Goal: Information Seeking & Learning: Learn about a topic

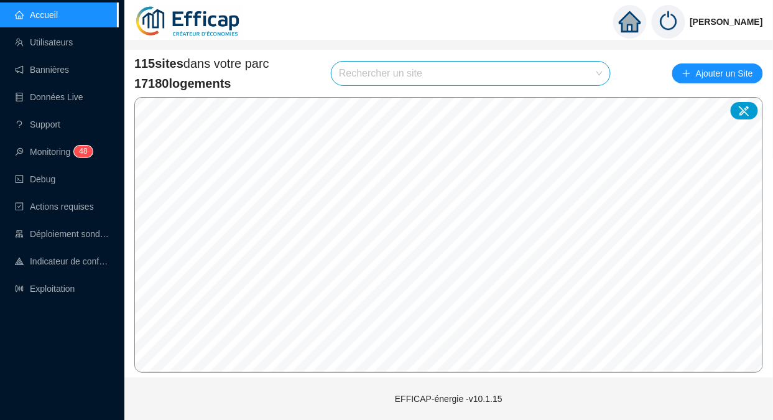
click at [57, 37] on link "Utilisateurs" at bounding box center [44, 42] width 58 height 10
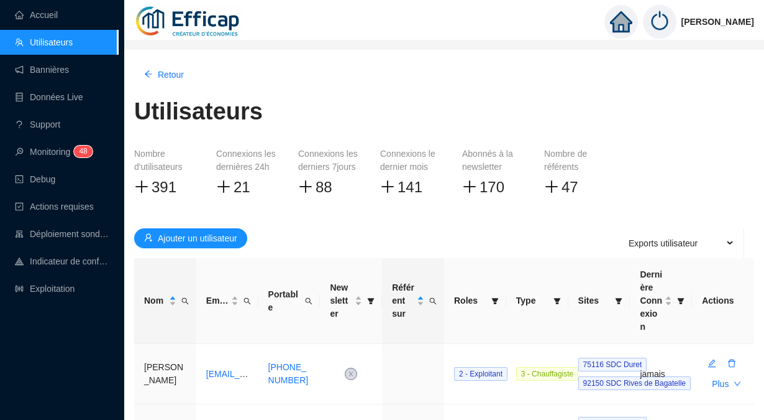
click at [183, 297] on icon "search" at bounding box center [184, 300] width 7 height 7
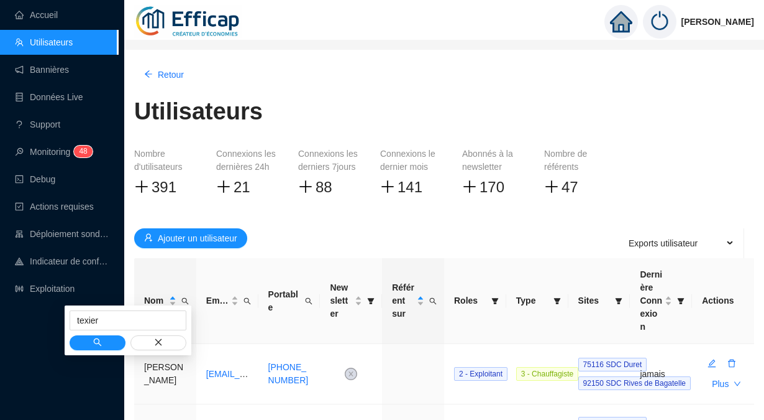
type input "texier"
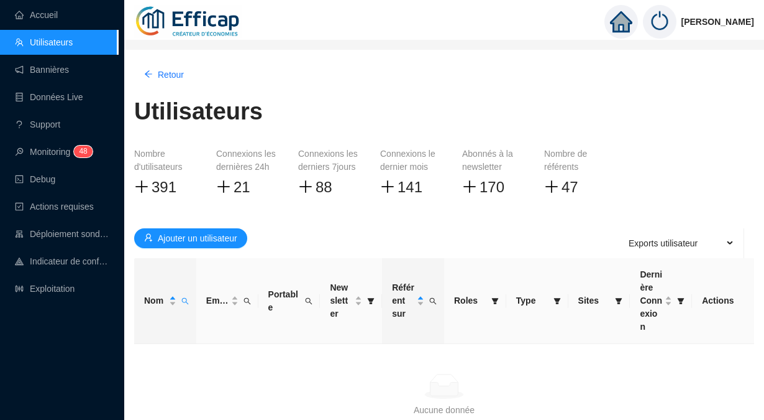
click at [180, 238] on span "Ajouter un utilisateur" at bounding box center [198, 238] width 80 height 13
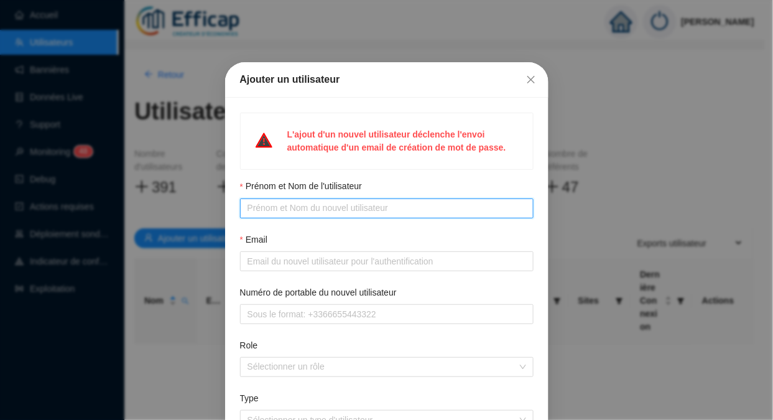
click at [267, 208] on input "Prénom et Nom de l'utilisateur" at bounding box center [385, 207] width 276 height 13
type input "[PERSON_NAME]"
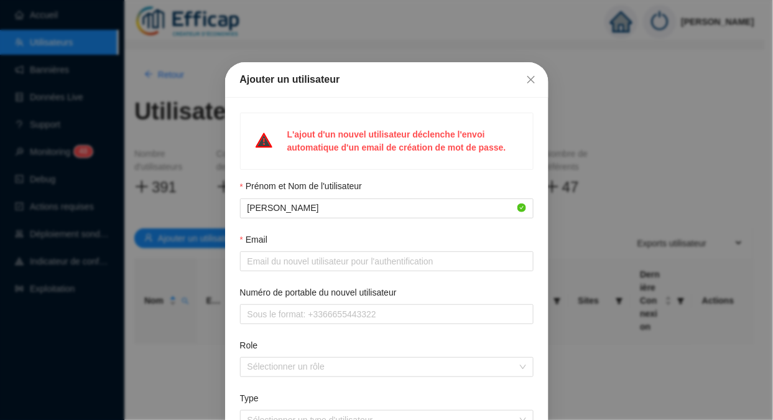
click at [242, 268] on span at bounding box center [386, 261] width 293 height 20
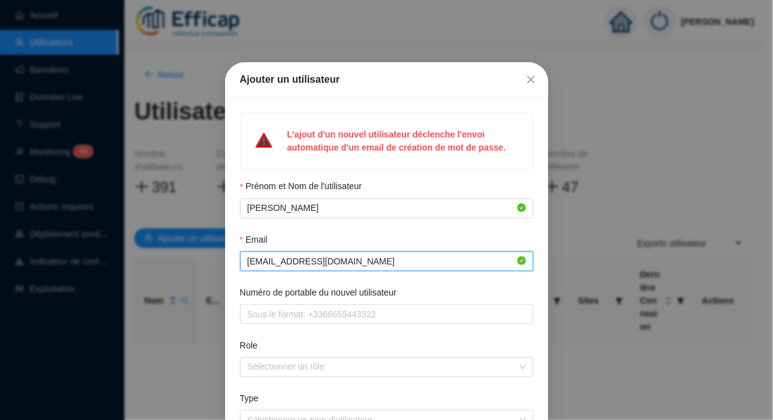
type input "[EMAIL_ADDRESS][DOMAIN_NAME]"
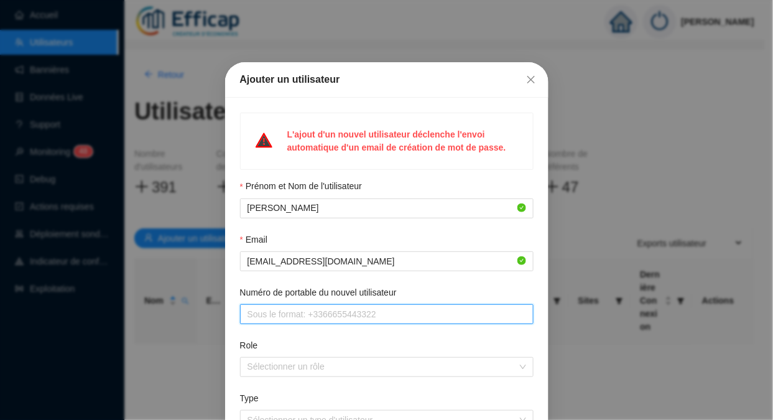
click at [365, 311] on input "Numéro de portable du nouvel utilisateur" at bounding box center [385, 314] width 276 height 13
click at [317, 362] on div at bounding box center [379, 366] width 275 height 17
type input "[PHONE_NUMBER]"
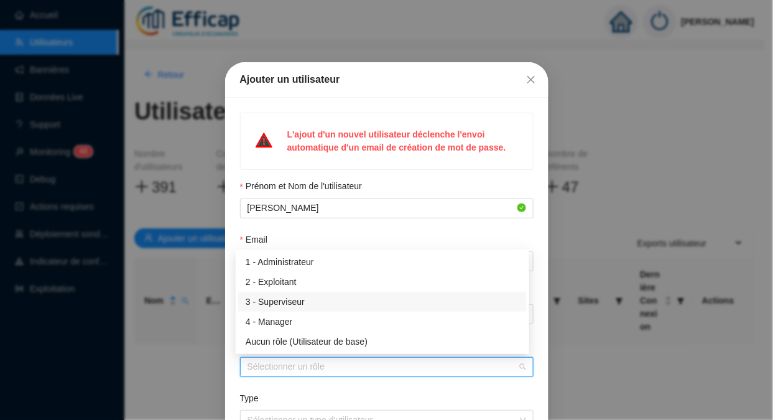
click at [301, 298] on div "3 - Superviseur" at bounding box center [382, 301] width 273 height 13
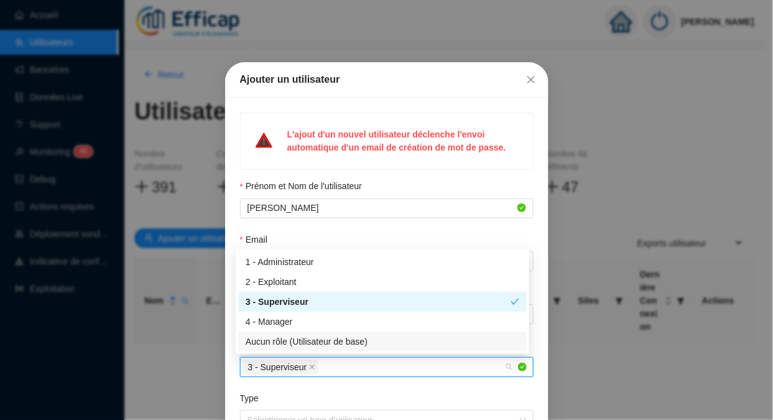
click at [327, 401] on div "Type" at bounding box center [386, 401] width 293 height 18
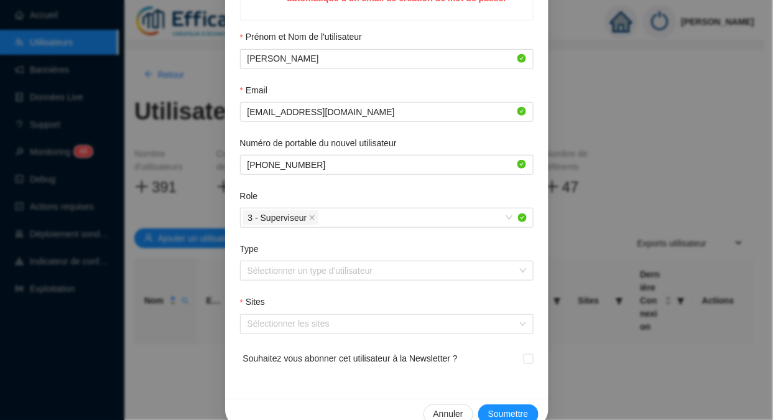
scroll to position [153, 0]
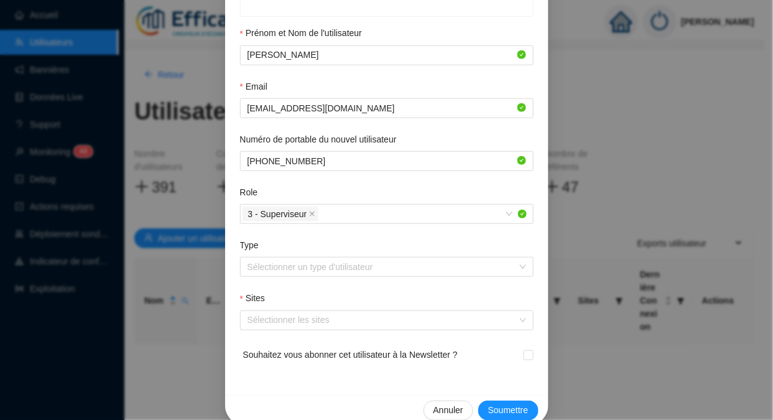
click at [287, 269] on input "Type" at bounding box center [380, 266] width 267 height 19
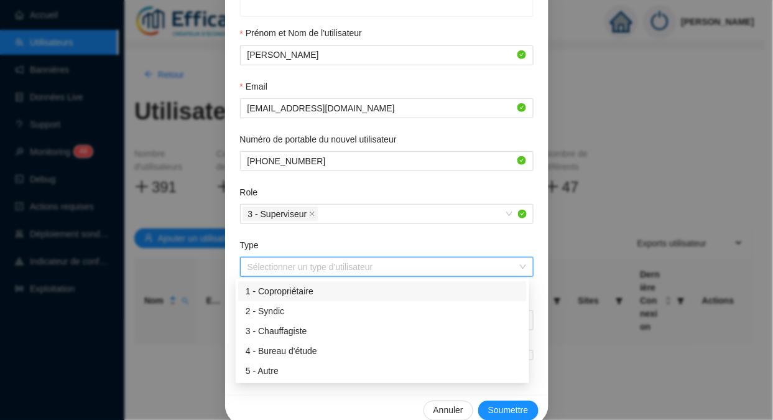
click at [288, 285] on div "1 - Copropriétaire" at bounding box center [382, 291] width 273 height 13
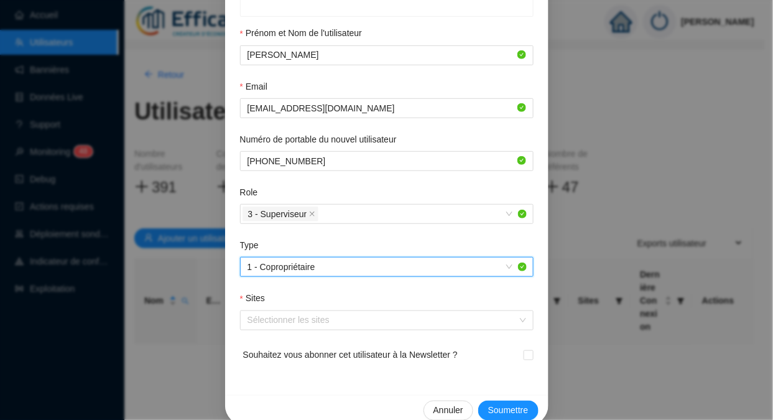
click at [267, 325] on div at bounding box center [379, 319] width 275 height 17
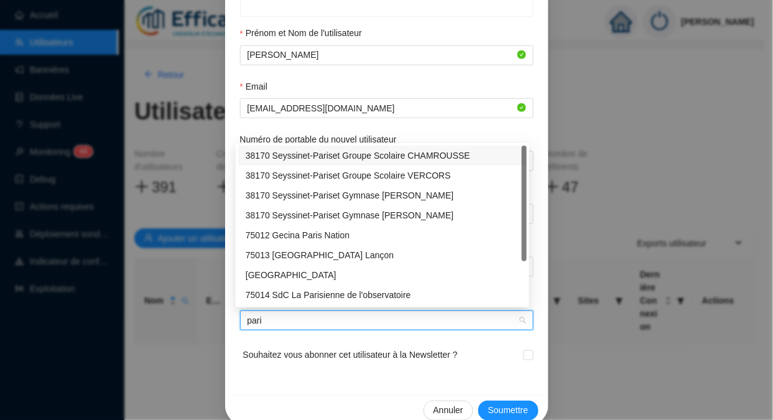
type input "[GEOGRAPHIC_DATA]"
click at [329, 295] on div "75014 SdC La Parisienne de l'observatoire" at bounding box center [382, 294] width 273 height 13
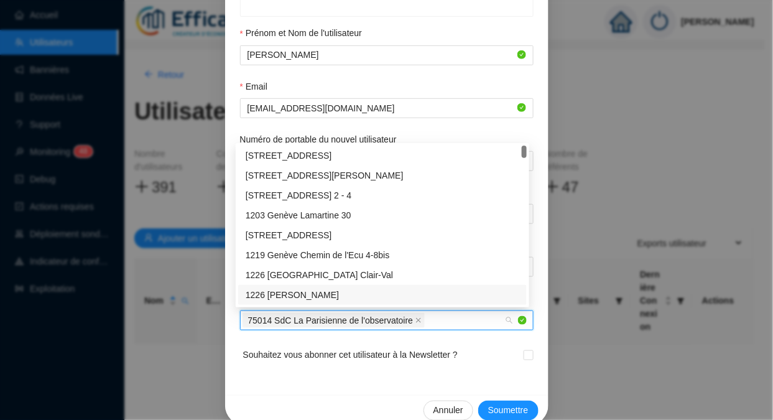
click at [424, 335] on form "Prénom et Nom de l'utilisateur [PERSON_NAME] PAUTON Email [EMAIL_ADDRESS][DOMAI…" at bounding box center [386, 203] width 293 height 353
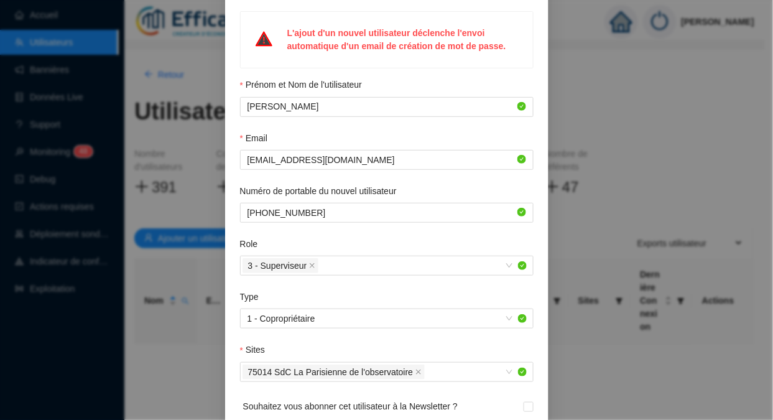
scroll to position [172, 0]
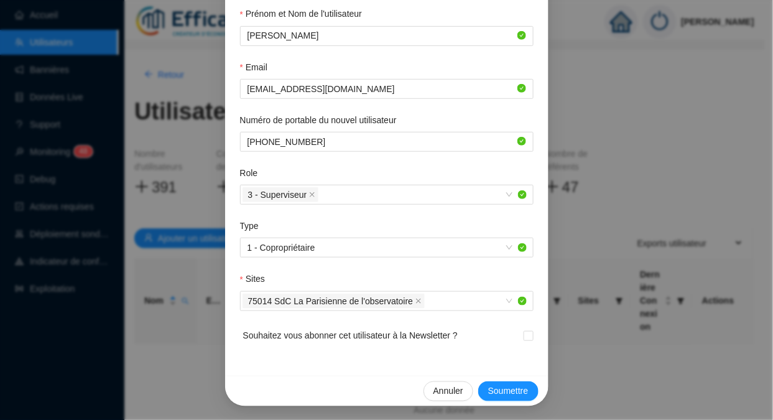
click at [496, 385] on span "Soumettre" at bounding box center [508, 390] width 40 height 13
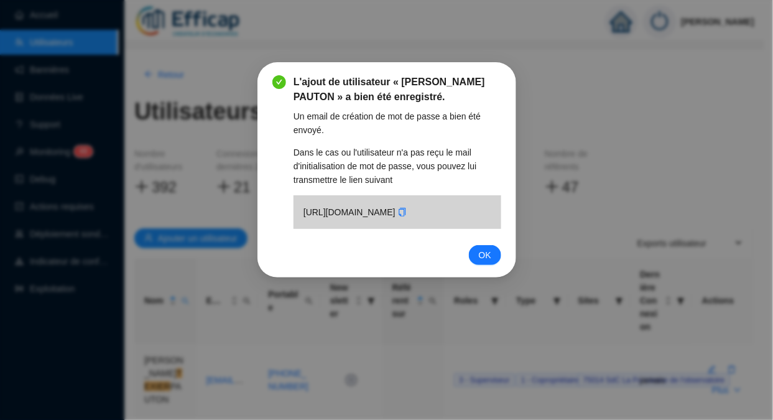
scroll to position [110, 0]
click at [397, 216] on icon "copy" at bounding box center [401, 212] width 9 height 9
click at [484, 262] on span "OK" at bounding box center [484, 255] width 12 height 14
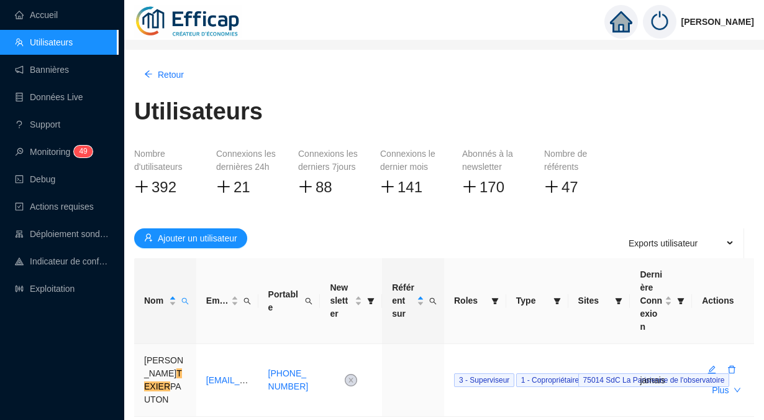
click at [37, 11] on link "Accueil" at bounding box center [36, 15] width 43 height 10
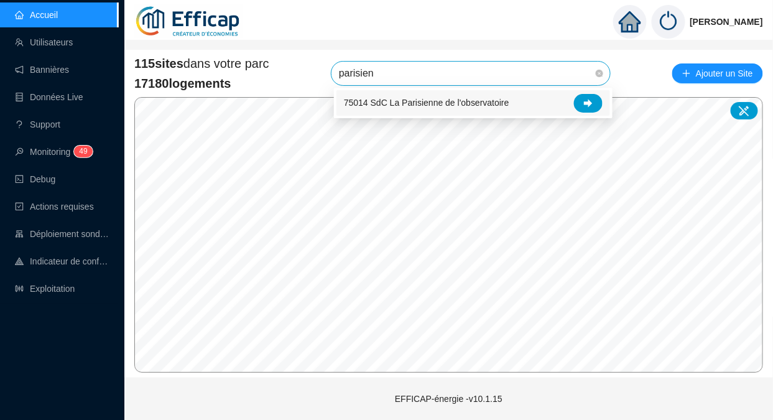
type input "parisienn"
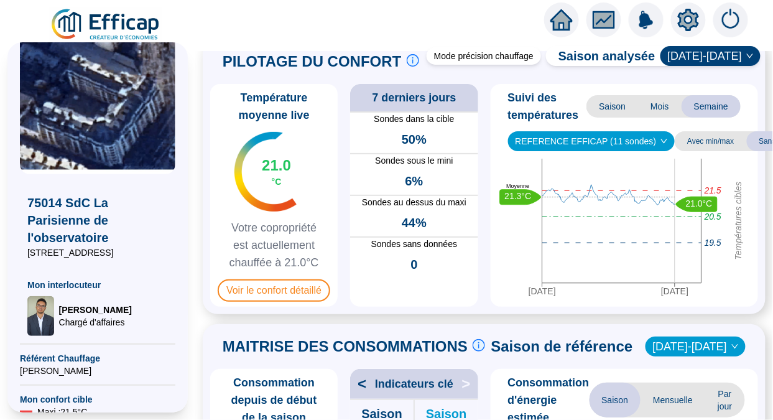
scroll to position [35, 0]
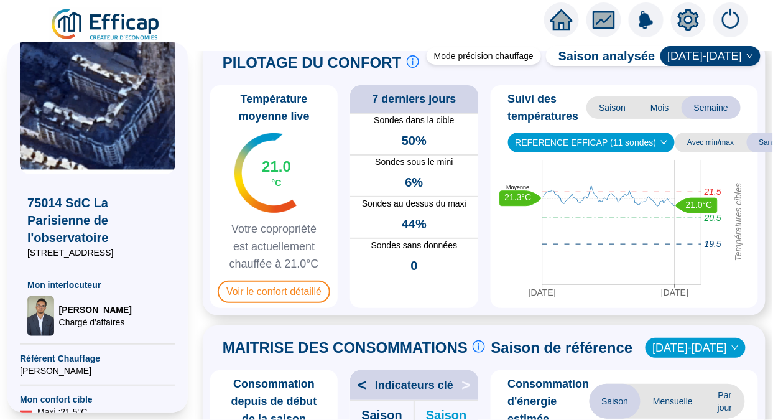
click at [590, 140] on span "REFERENCE EFFICAP (11 sondes)" at bounding box center [591, 142] width 152 height 19
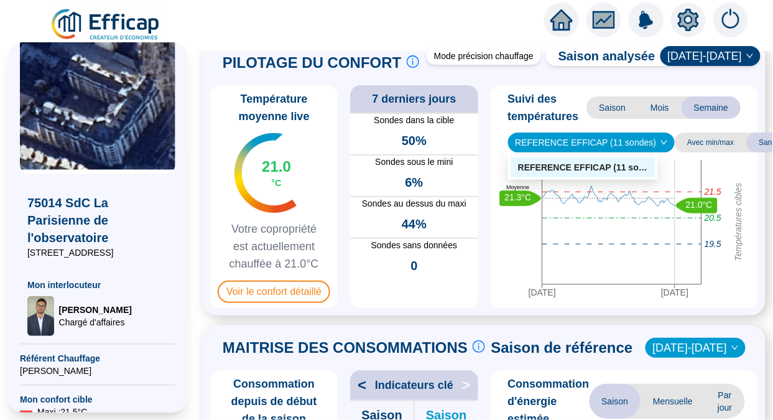
click at [313, 293] on span "Voir le confort détaillé" at bounding box center [274, 291] width 112 height 22
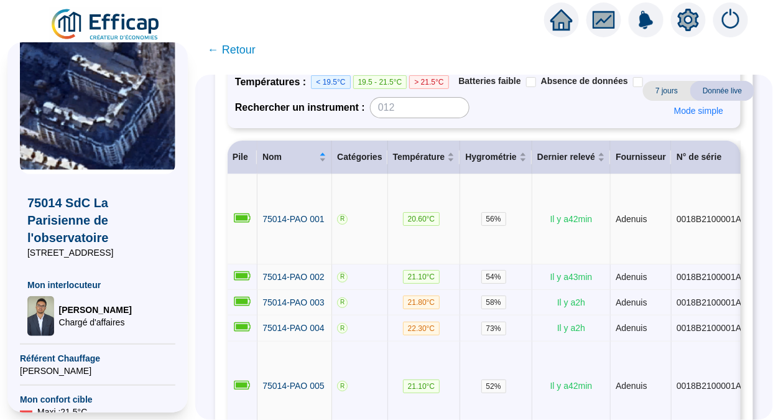
scroll to position [139, 0]
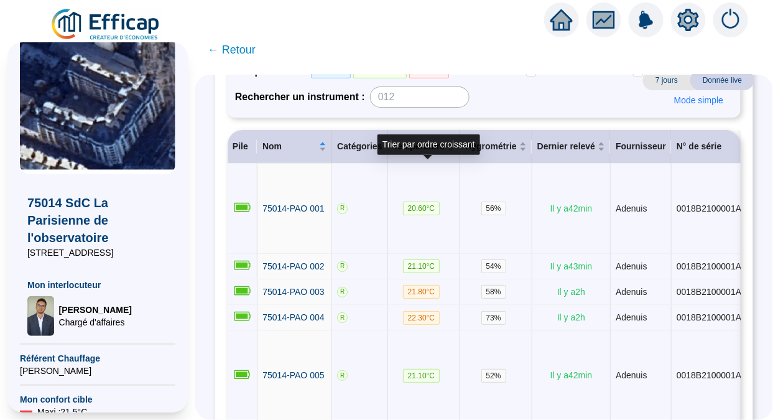
click at [438, 153] on span "Température" at bounding box center [419, 146] width 52 height 13
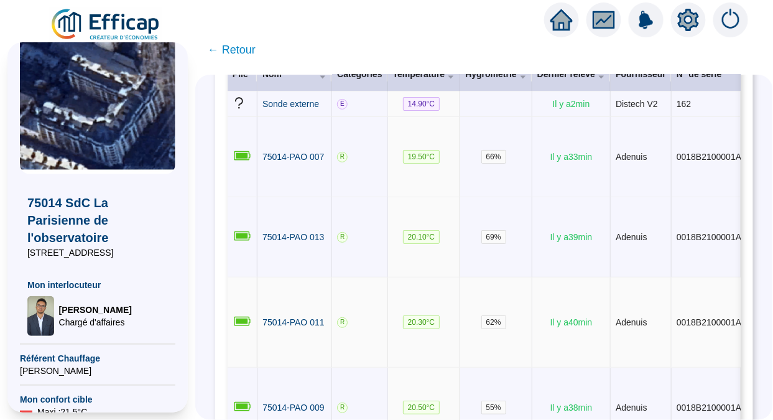
scroll to position [211, 0]
click at [228, 50] on span "← Retour" at bounding box center [232, 49] width 48 height 17
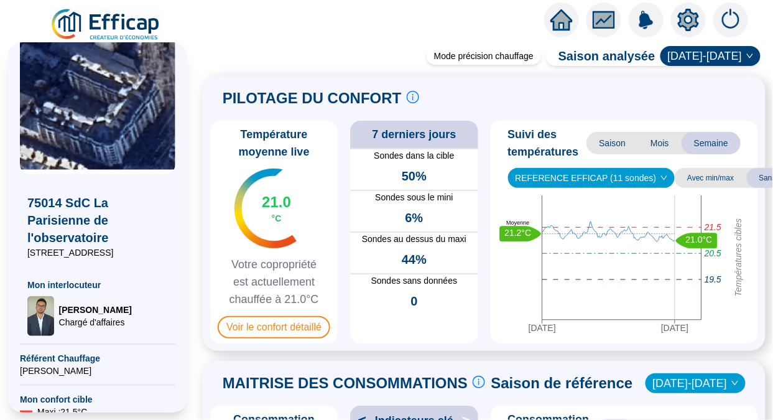
scroll to position [368, 0]
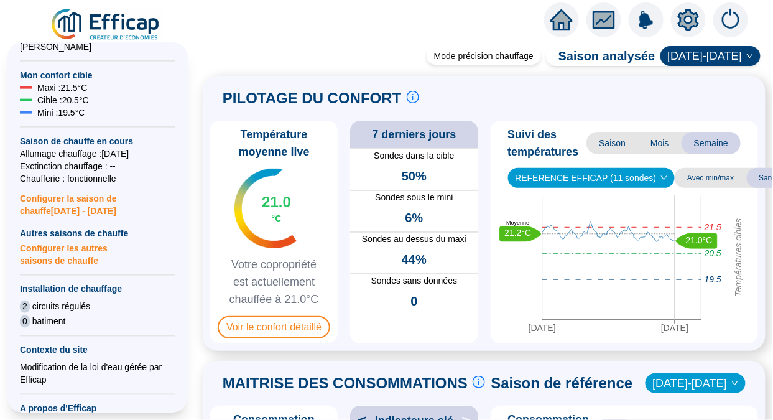
click at [195, 93] on div "75014 SdC La Parisienne de l'observatoire [STREET_ADDRESS] Mon interlocuteur [P…" at bounding box center [97, 227] width 195 height 385
click at [304, 334] on span "Voir le confort détaillé" at bounding box center [274, 327] width 112 height 22
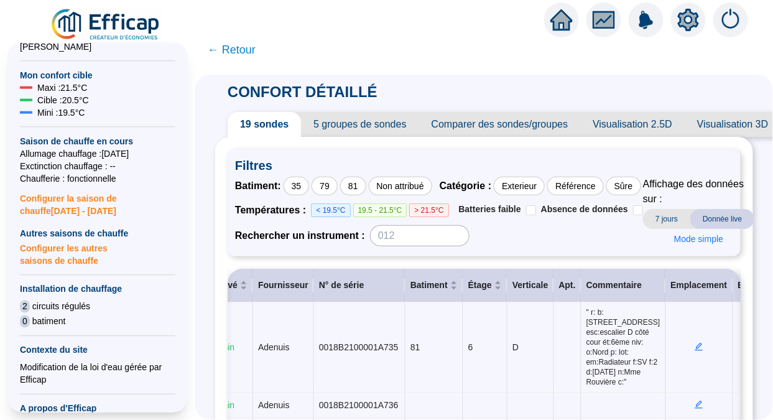
click at [247, 47] on span "← Retour" at bounding box center [232, 49] width 48 height 17
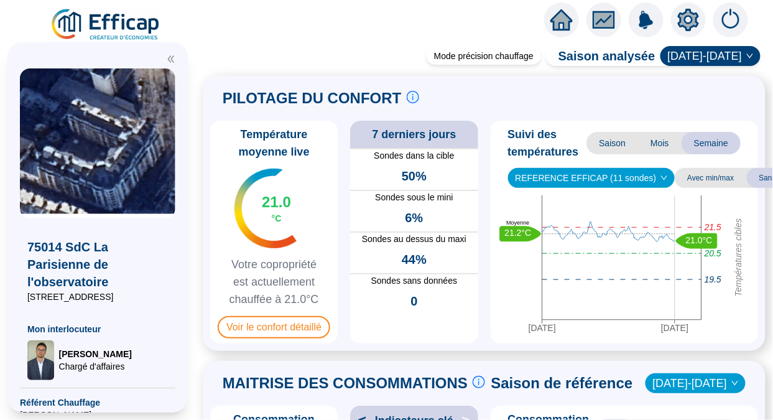
click at [306, 335] on span "Voir le confort détaillé" at bounding box center [274, 327] width 112 height 22
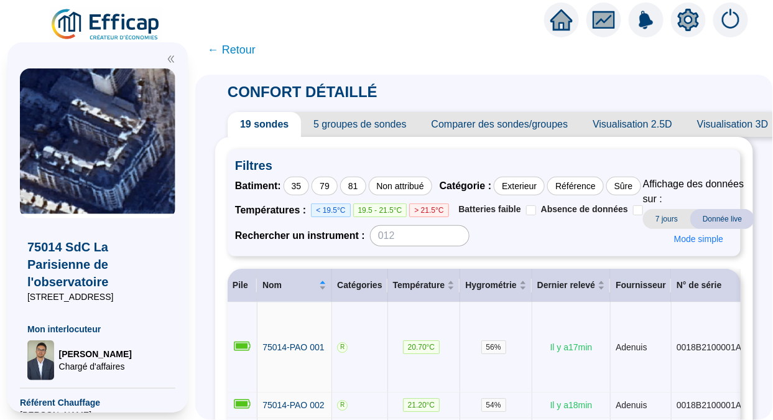
click at [654, 225] on span "7 jours" at bounding box center [666, 219] width 47 height 20
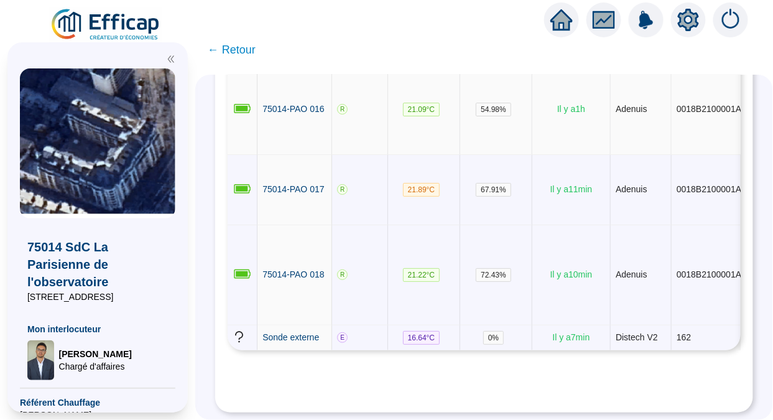
scroll to position [1715, 0]
click at [293, 332] on span "Sonde externe" at bounding box center [290, 337] width 57 height 10
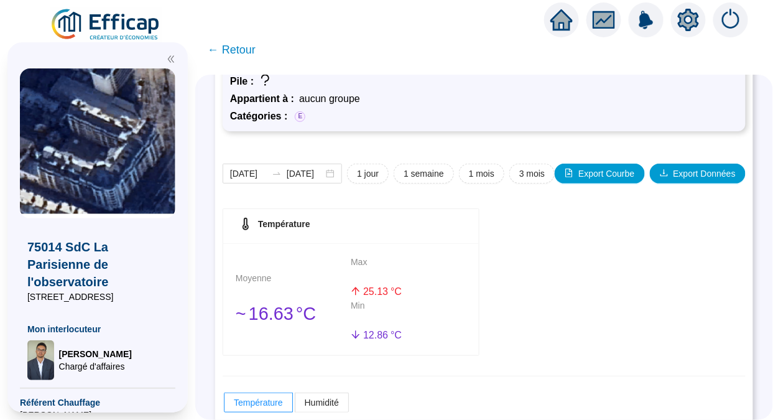
scroll to position [89, 0]
click at [422, 173] on span "1 semaine" at bounding box center [423, 173] width 40 height 13
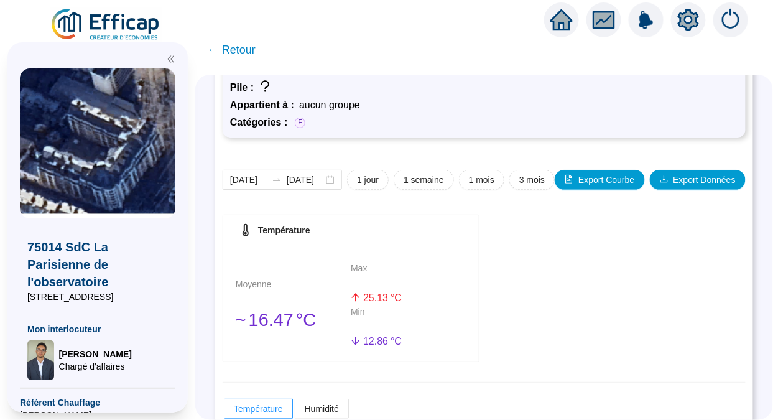
scroll to position [81, 0]
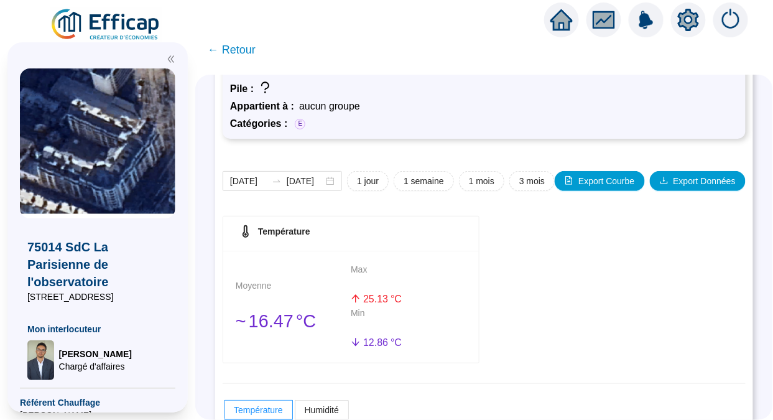
click at [247, 56] on span "← Retour" at bounding box center [232, 49] width 48 height 17
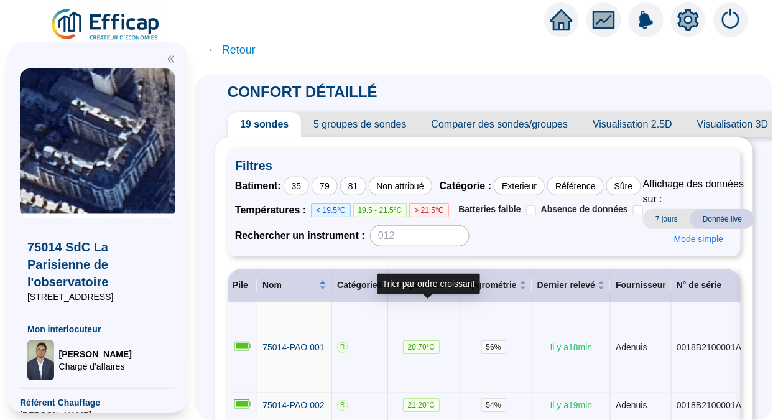
click at [423, 291] on span "Température" at bounding box center [419, 284] width 52 height 13
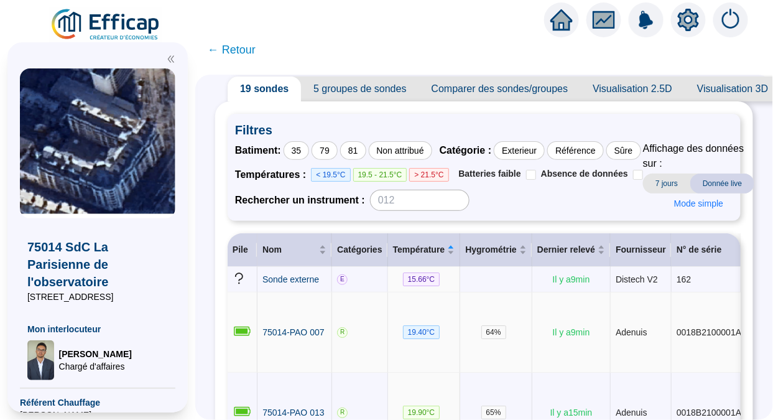
scroll to position [35, 0]
click at [512, 91] on span "Comparer des sondes/groupes" at bounding box center [500, 89] width 162 height 25
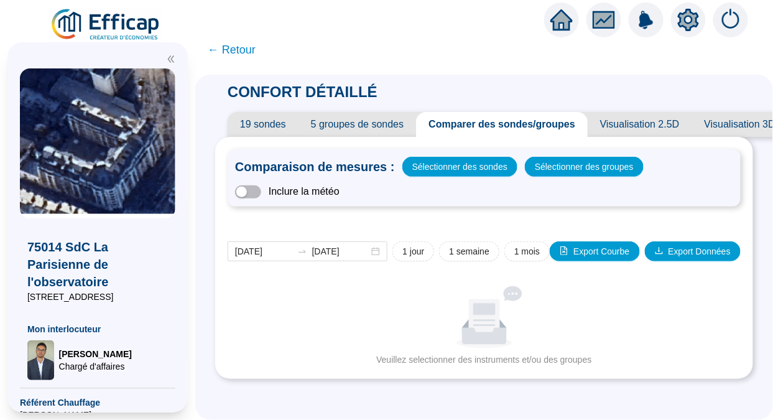
click at [450, 166] on span "Sélectionner des sondes" at bounding box center [459, 166] width 95 height 17
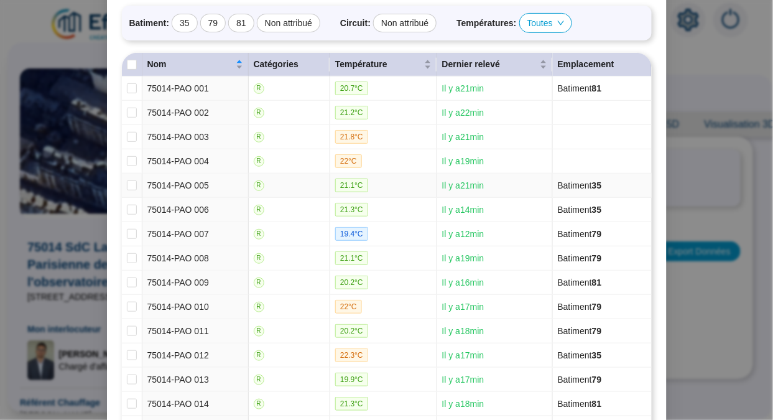
scroll to position [105, 0]
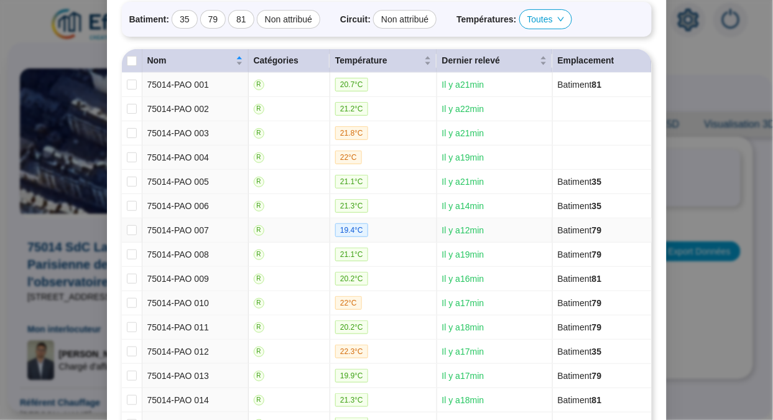
click at [127, 232] on input "checkbox" at bounding box center [132, 230] width 10 height 10
checkbox input "true"
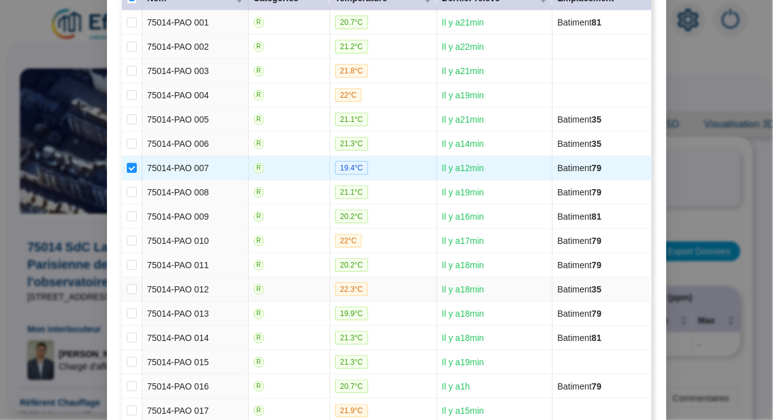
scroll to position [280, 0]
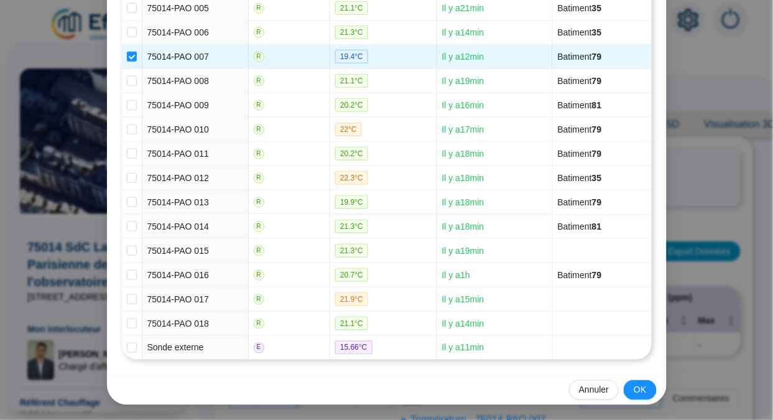
click at [625, 393] on button "OK" at bounding box center [639, 390] width 32 height 20
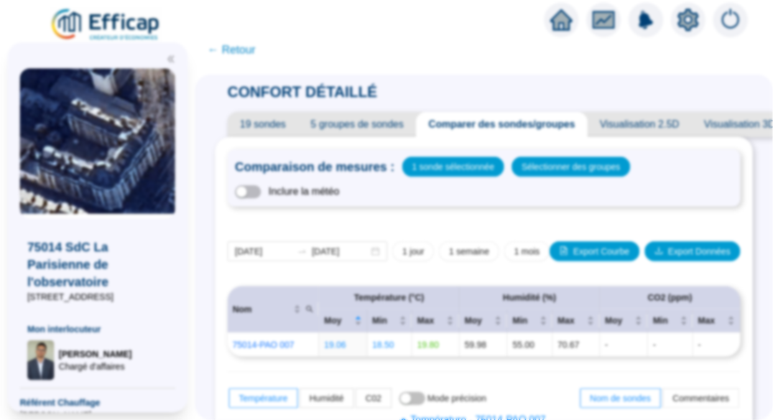
scroll to position [218, 0]
click at [558, 170] on span "Sélectionner des groupes" at bounding box center [570, 166] width 99 height 17
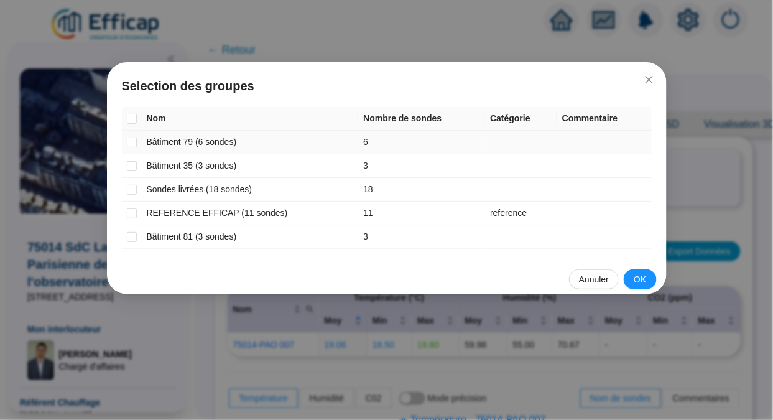
click at [134, 144] on input "checkbox" at bounding box center [132, 142] width 10 height 10
checkbox input "true"
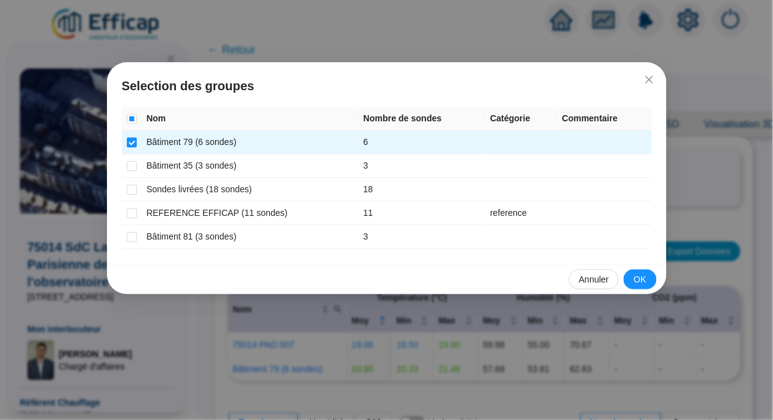
click at [641, 277] on span "OK" at bounding box center [639, 279] width 12 height 13
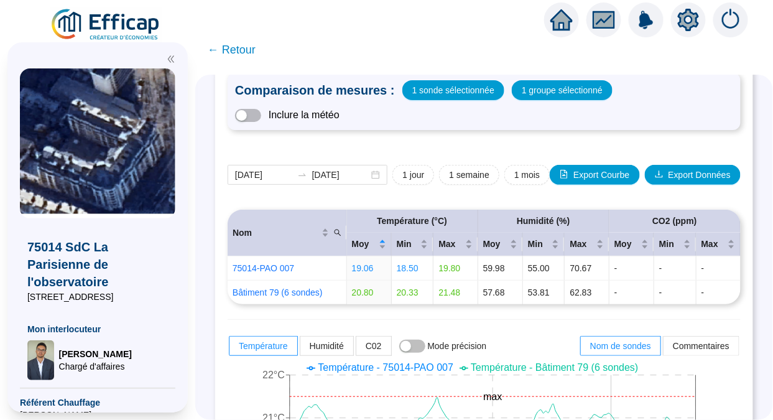
scroll to position [75, 0]
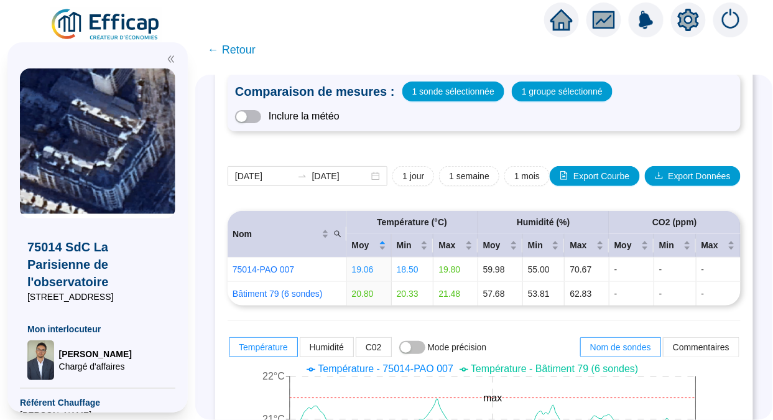
click at [443, 172] on button "1 semaine" at bounding box center [469, 176] width 60 height 20
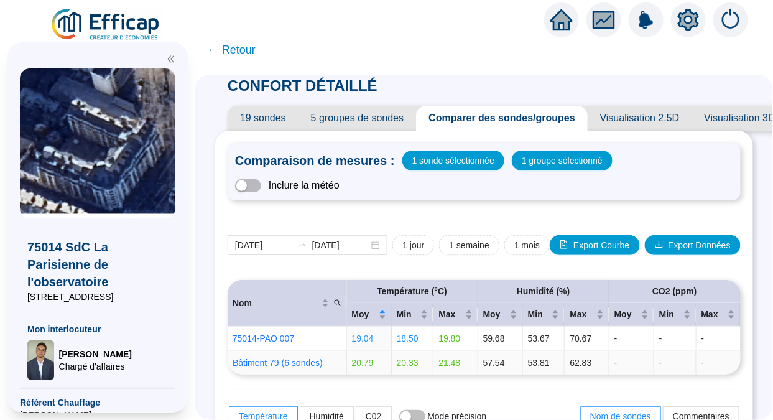
scroll to position [0, 0]
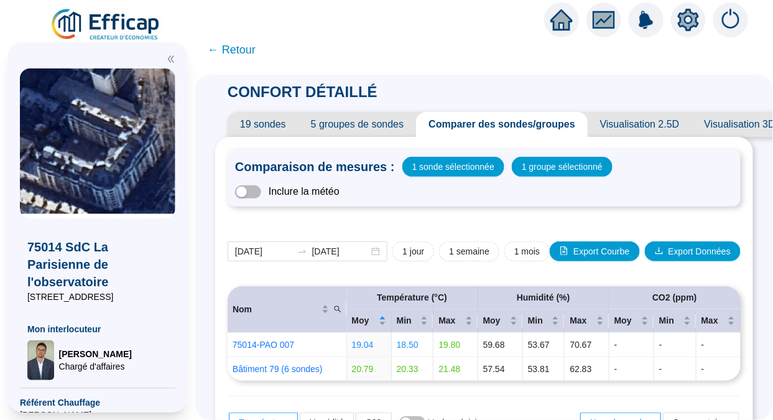
click at [268, 123] on span "19 sondes" at bounding box center [262, 124] width 71 height 25
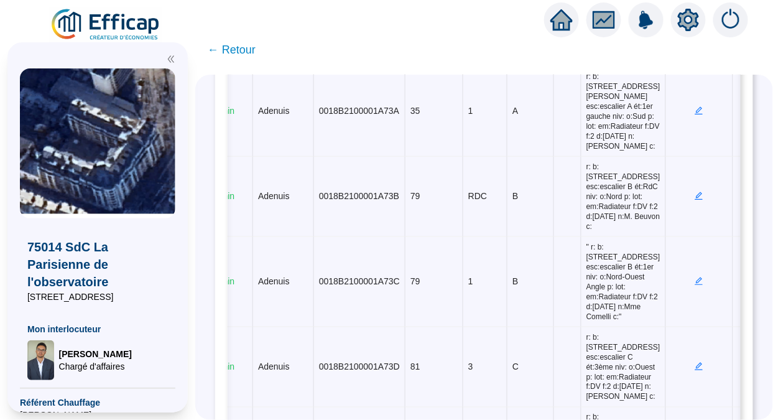
scroll to position [493, 0]
click at [586, 231] on span "r: b:[STREET_ADDRESS] esc:escalier B ét:RdC niv: o:Nord p: lot: em:Radiateur f:…" at bounding box center [623, 196] width 74 height 70
click at [508, 236] on td "B" at bounding box center [530, 196] width 47 height 80
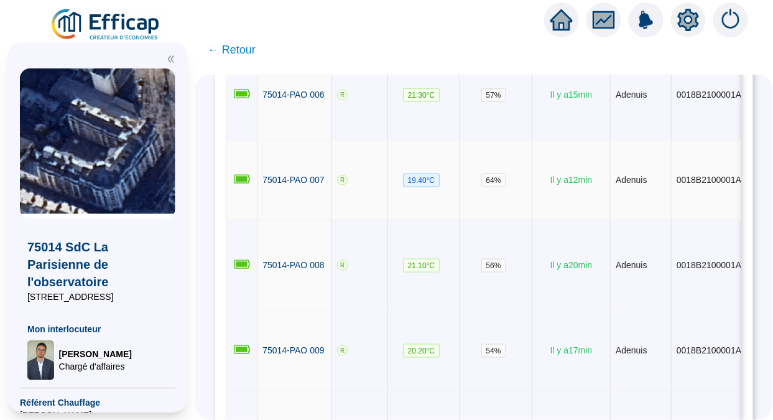
scroll to position [516, 0]
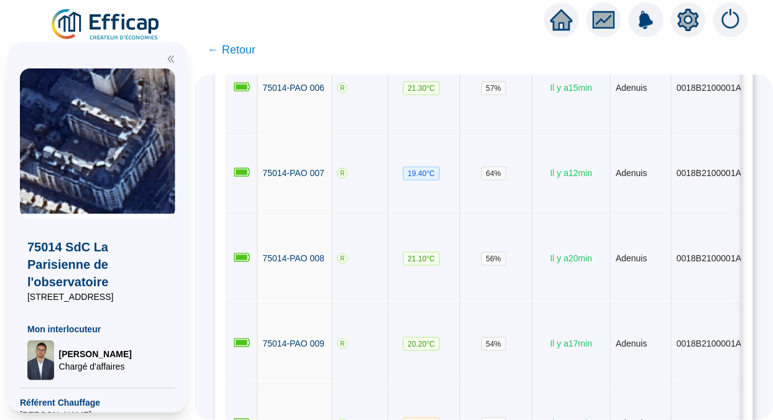
click at [243, 47] on span "← Retour" at bounding box center [232, 49] width 48 height 17
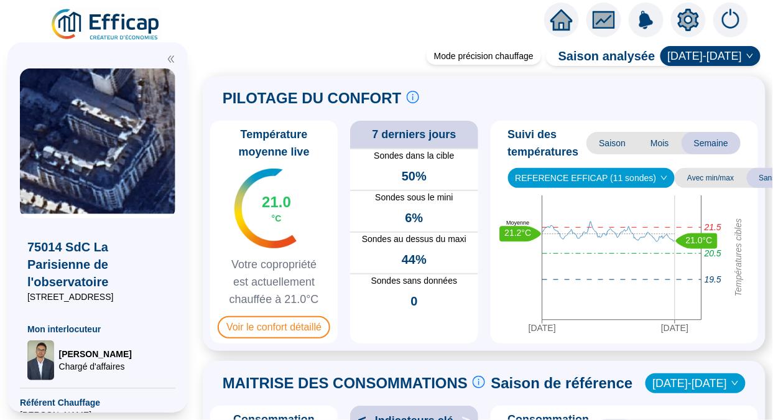
click at [660, 138] on span "Mois" at bounding box center [660, 143] width 44 height 22
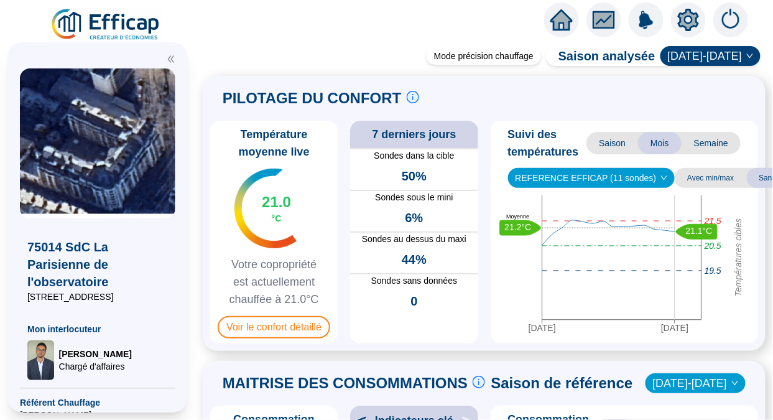
click at [615, 142] on span "Saison" at bounding box center [612, 143] width 52 height 22
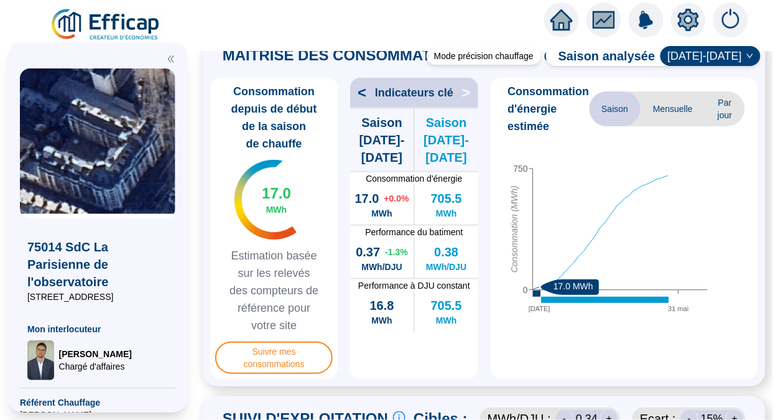
scroll to position [322, 0]
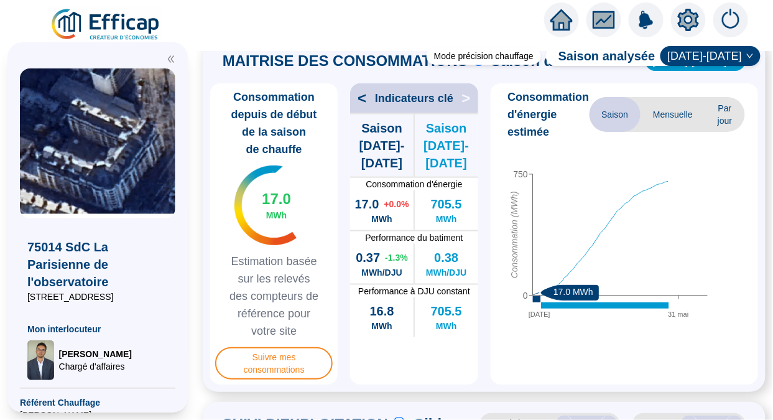
click at [649, 132] on span "Mensuelle" at bounding box center [672, 114] width 65 height 35
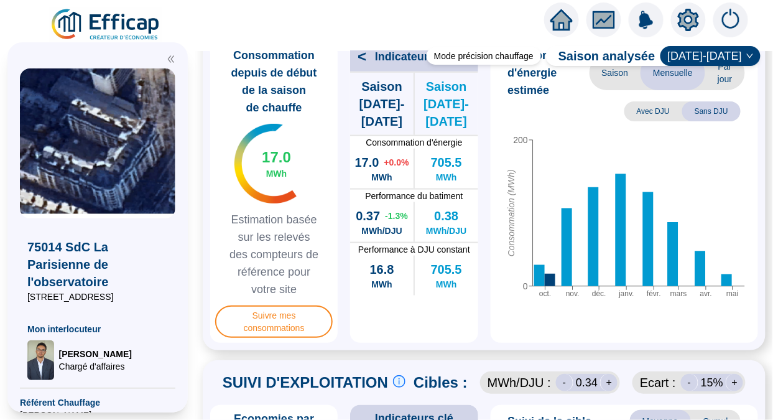
scroll to position [2, 0]
click at [720, 90] on span "Par jour" at bounding box center [724, 72] width 39 height 35
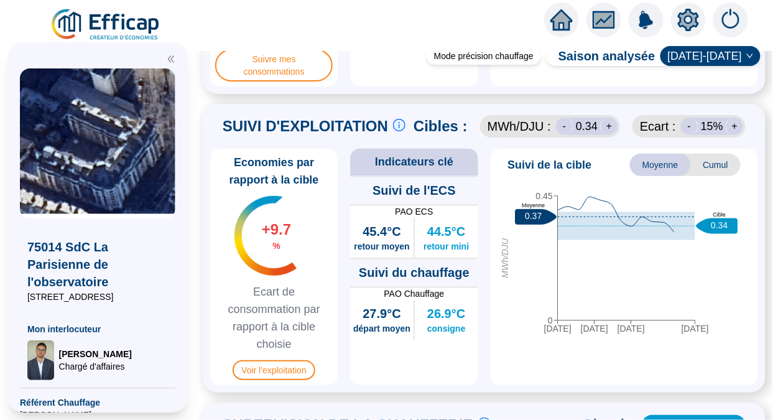
scroll to position [620, 0]
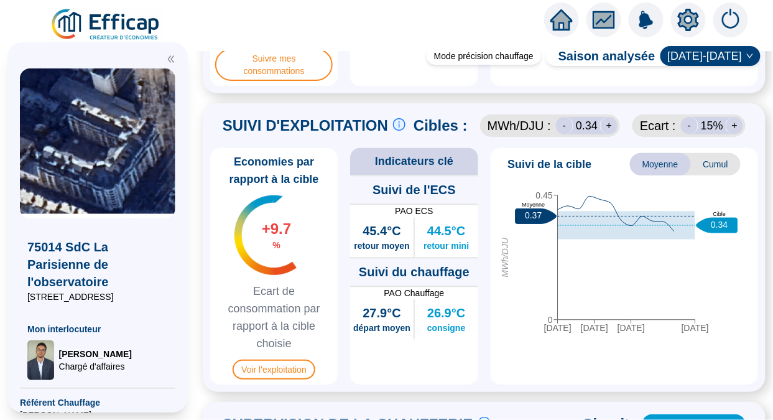
click at [684, 134] on div "-" at bounding box center [689, 125] width 17 height 17
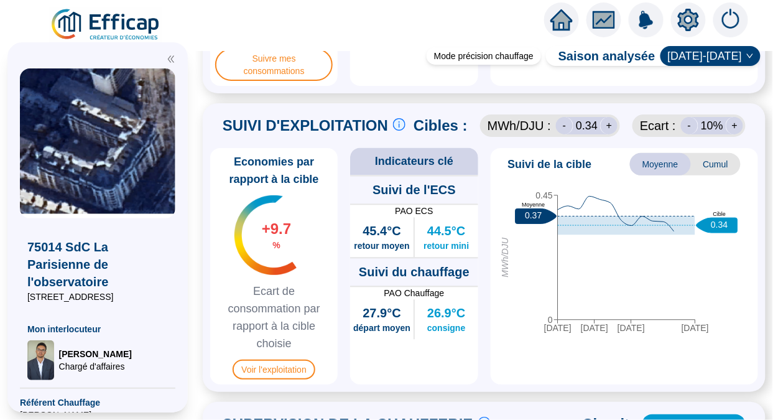
click at [602, 134] on div "+" at bounding box center [608, 125] width 17 height 17
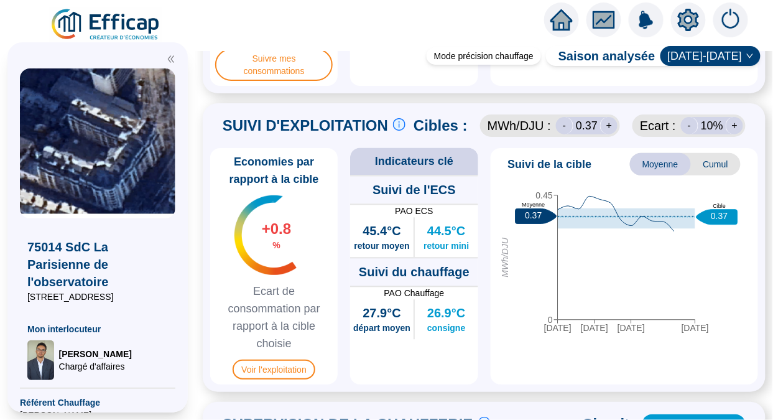
click at [602, 134] on div "+" at bounding box center [608, 125] width 17 height 17
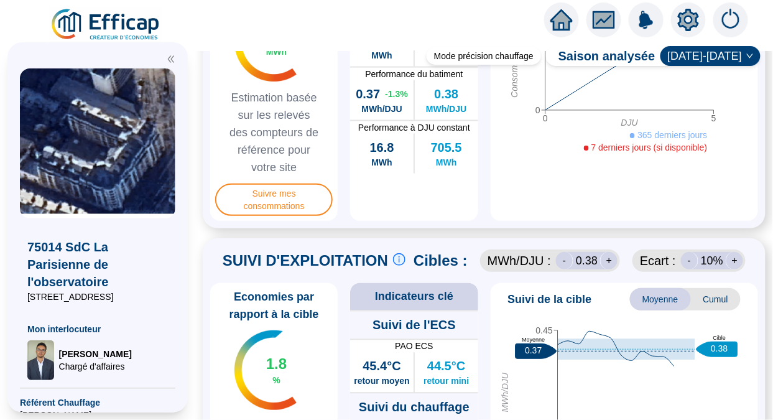
scroll to position [488, 0]
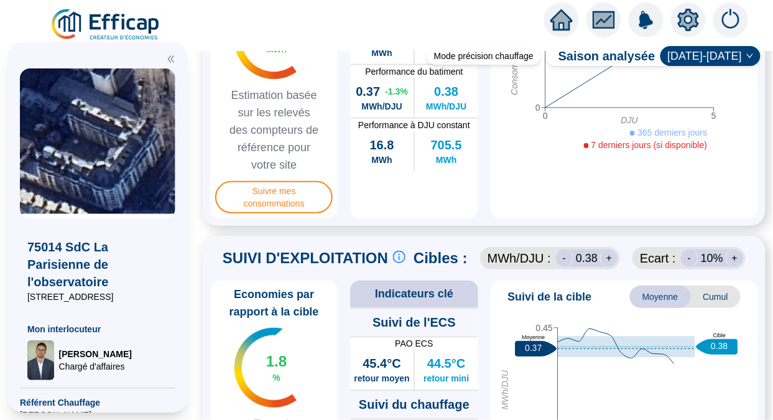
click at [728, 267] on div "+" at bounding box center [733, 257] width 17 height 17
click at [727, 267] on div "+" at bounding box center [733, 257] width 17 height 17
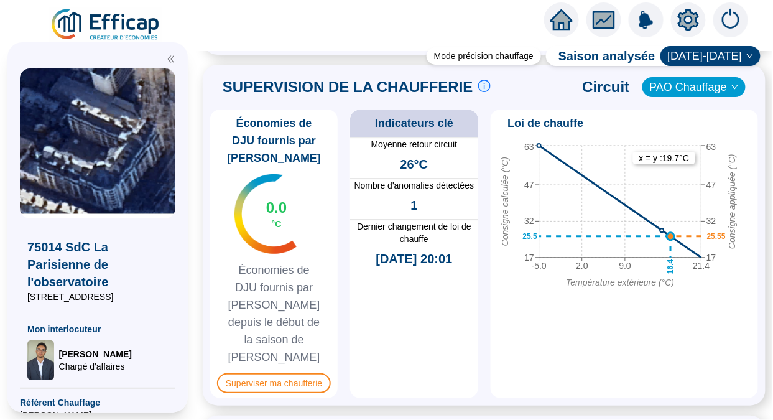
scroll to position [957, 0]
click at [307, 373] on span "Superviser ma chaufferie" at bounding box center [274, 383] width 114 height 20
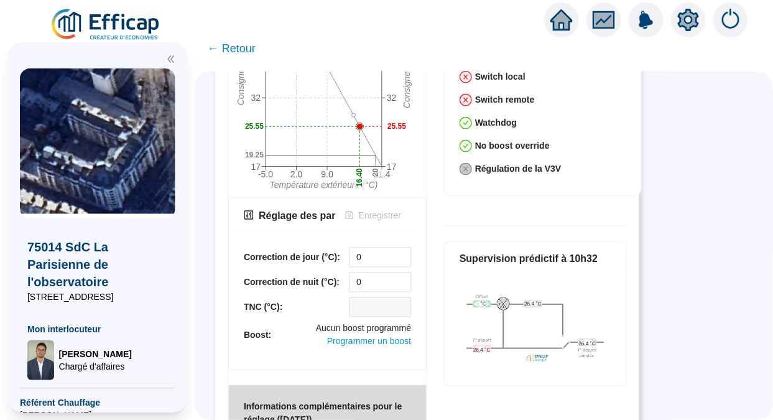
scroll to position [543, 0]
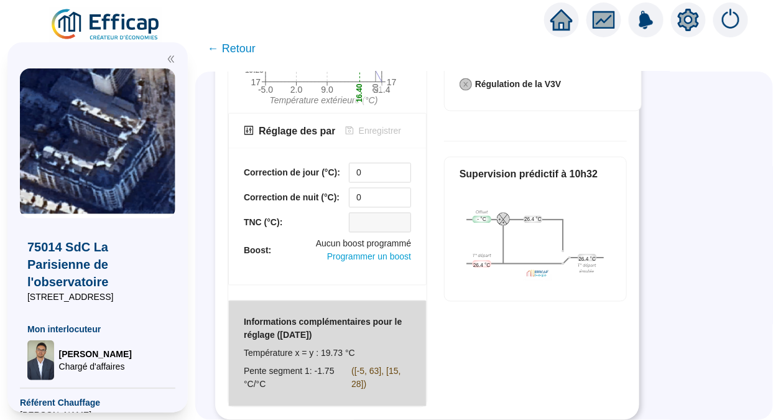
click at [229, 48] on span "← Retour" at bounding box center [232, 48] width 48 height 17
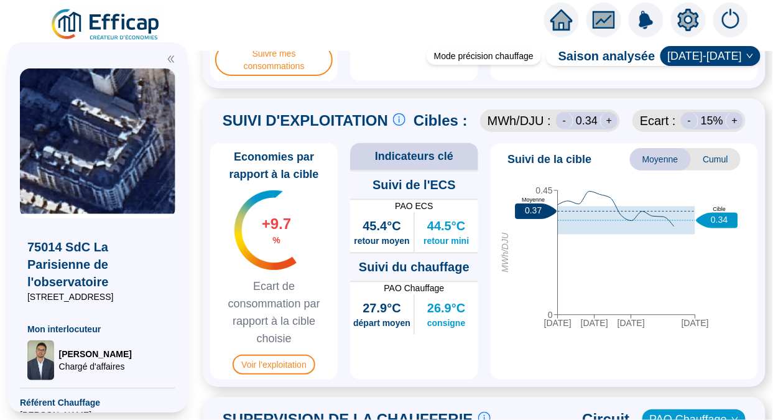
scroll to position [627, 0]
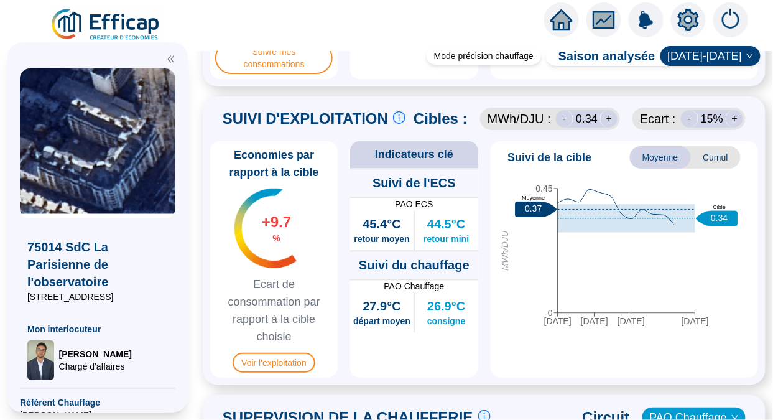
click at [604, 127] on div "+" at bounding box center [608, 118] width 17 height 17
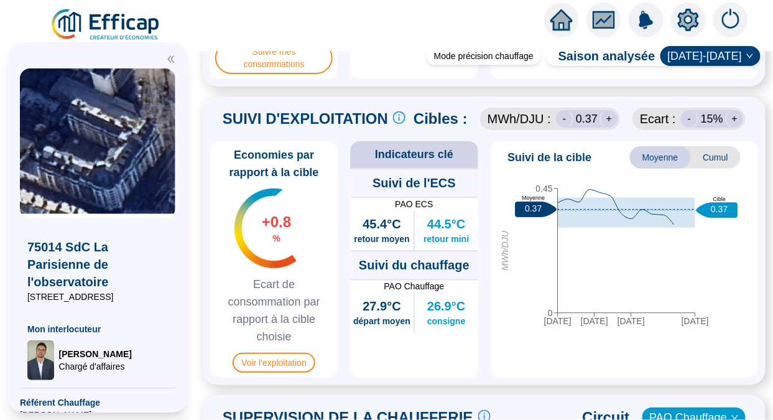
click at [604, 127] on div "+" at bounding box center [608, 118] width 17 height 17
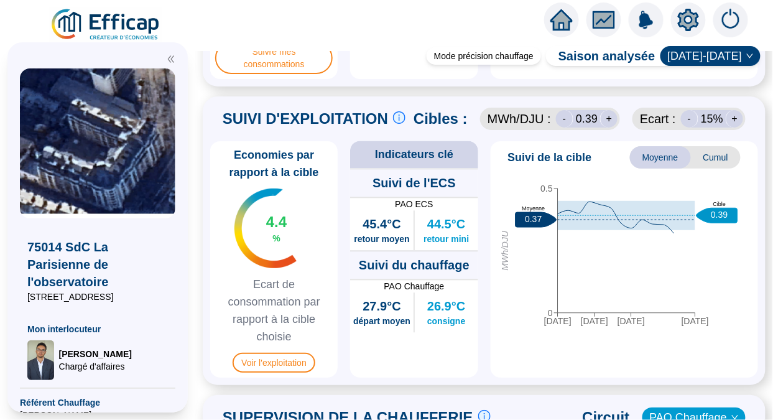
click at [565, 127] on div "-" at bounding box center [564, 118] width 17 height 17
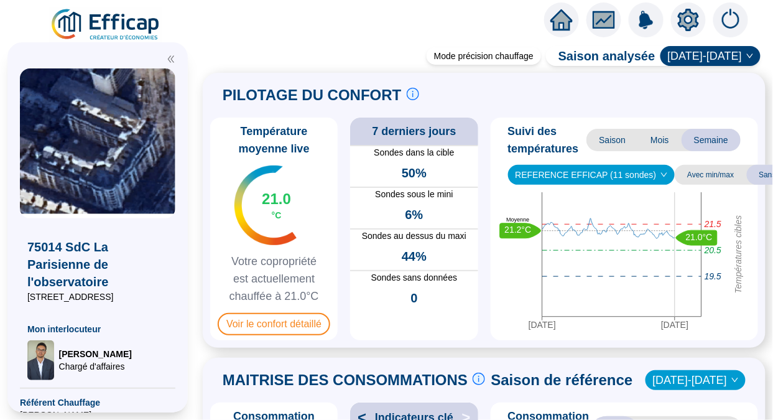
scroll to position [1, 0]
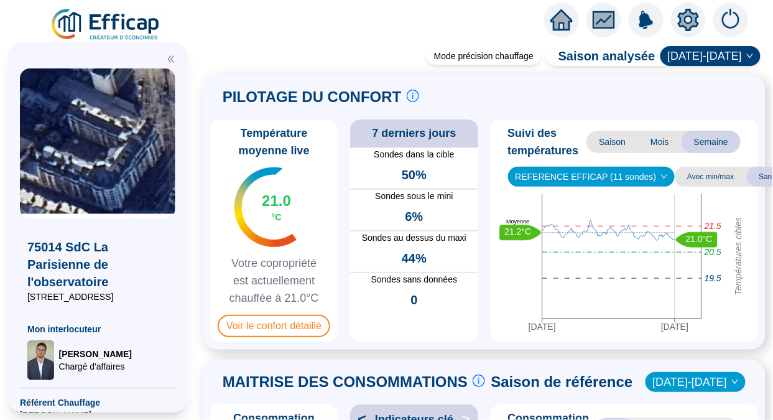
click at [270, 337] on span "Voir le confort détaillé" at bounding box center [274, 325] width 112 height 22
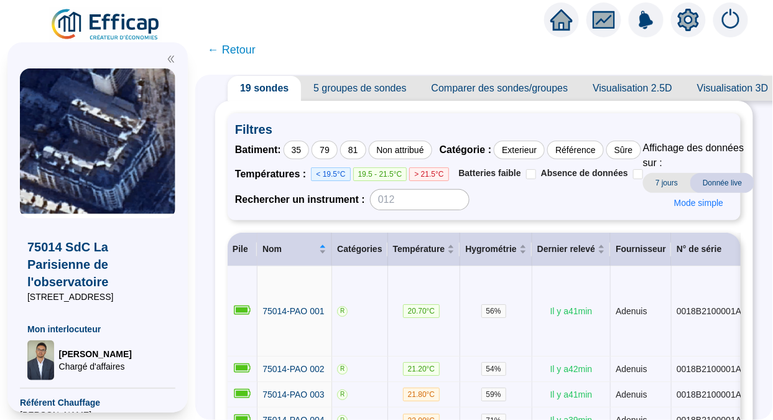
scroll to position [37, 0]
click at [305, 155] on div "35" at bounding box center [296, 149] width 26 height 19
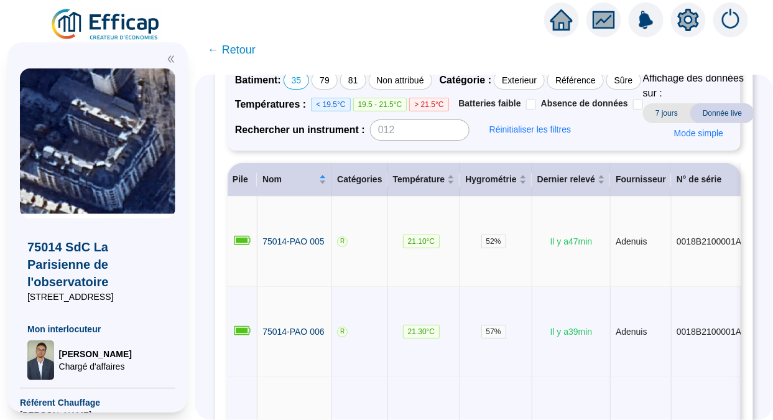
scroll to position [105, 0]
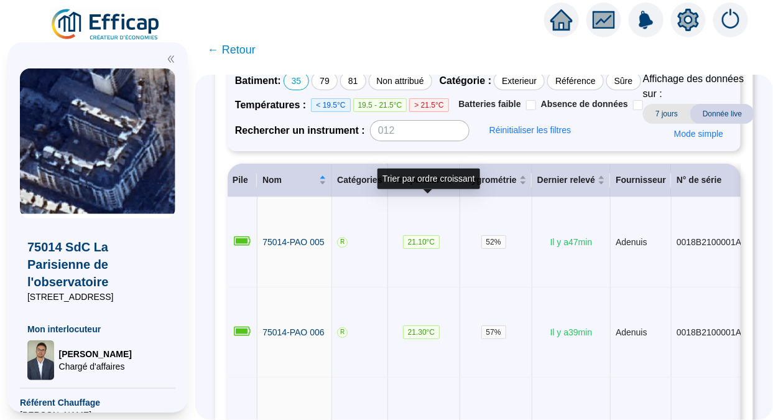
click at [423, 186] on span "Température" at bounding box center [419, 179] width 52 height 13
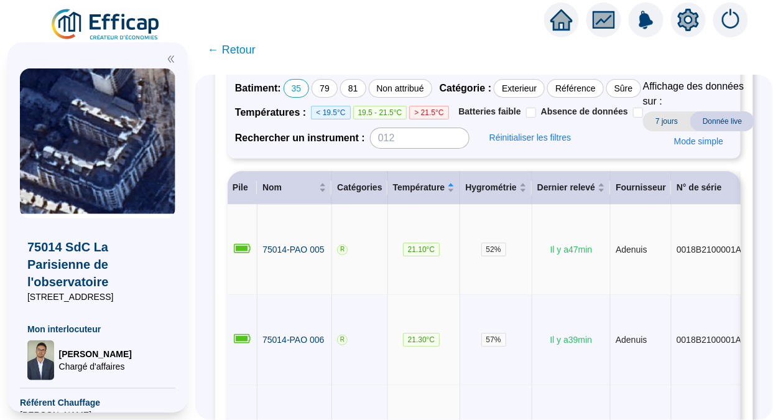
scroll to position [96, 0]
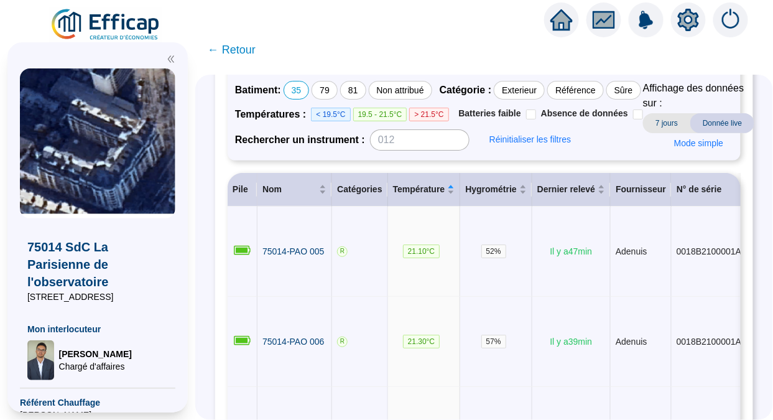
click at [310, 89] on div "35" at bounding box center [296, 90] width 26 height 19
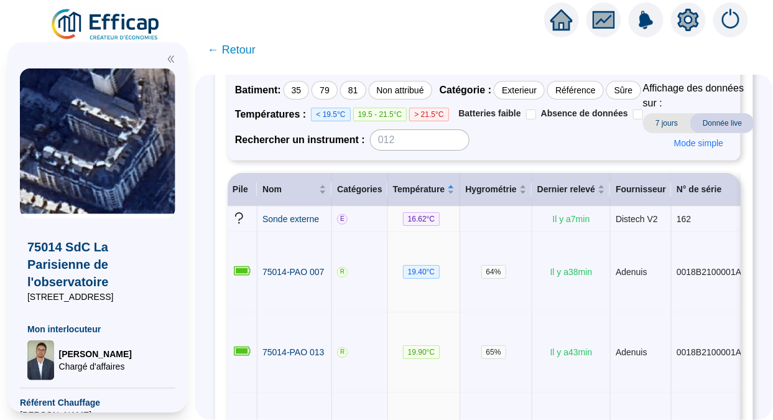
click at [336, 91] on div "79" at bounding box center [324, 90] width 26 height 19
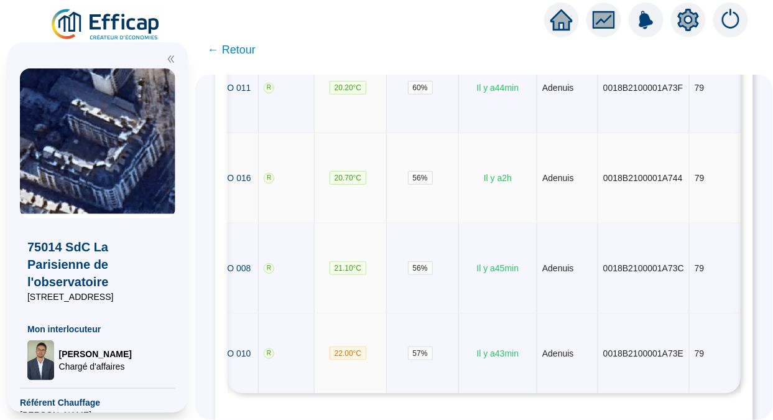
scroll to position [0, 0]
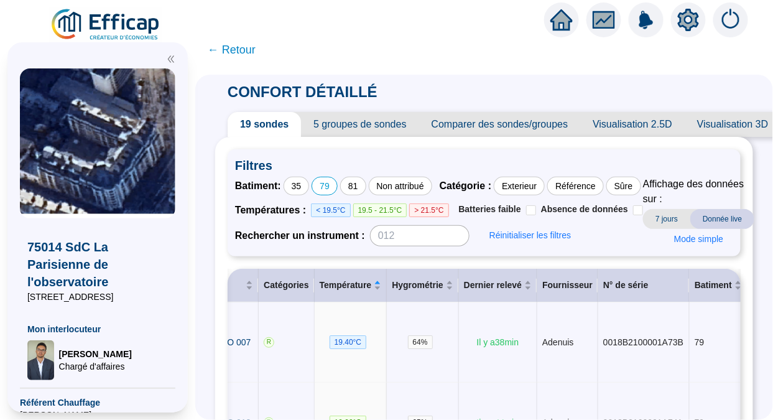
click at [336, 193] on div "79" at bounding box center [324, 186] width 26 height 19
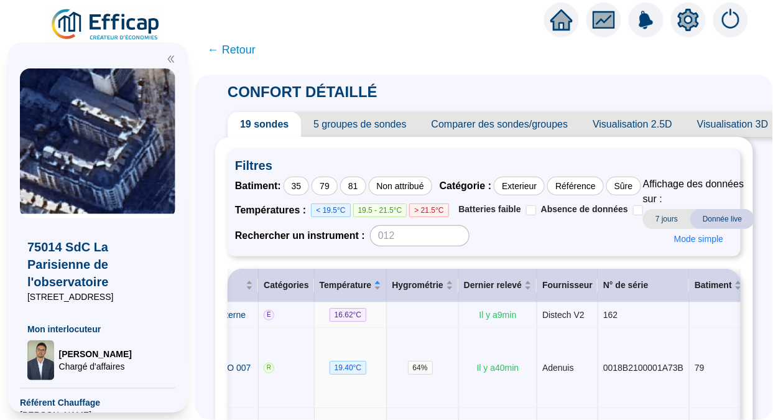
click at [305, 187] on div "35" at bounding box center [296, 186] width 26 height 19
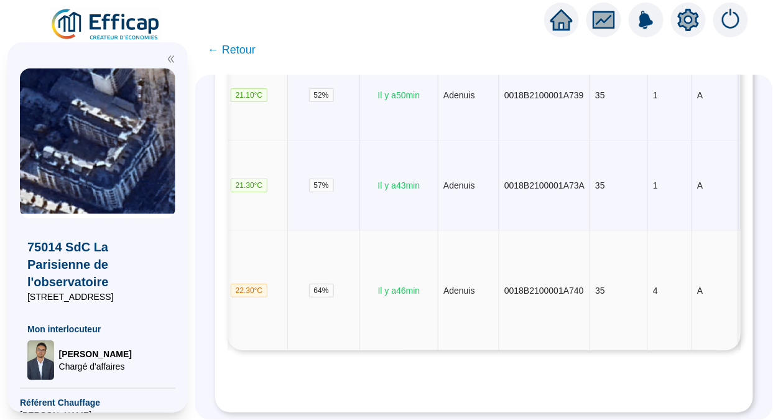
scroll to position [0, 173]
click at [234, 48] on span "← Retour" at bounding box center [232, 49] width 48 height 17
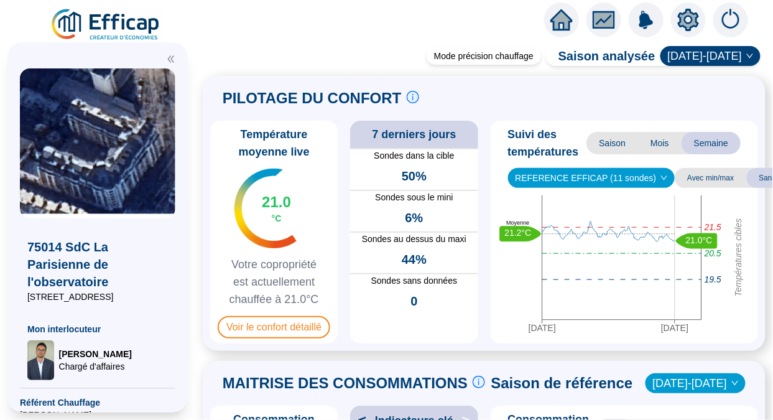
click at [300, 323] on span "Voir le confort détaillé" at bounding box center [274, 327] width 112 height 22
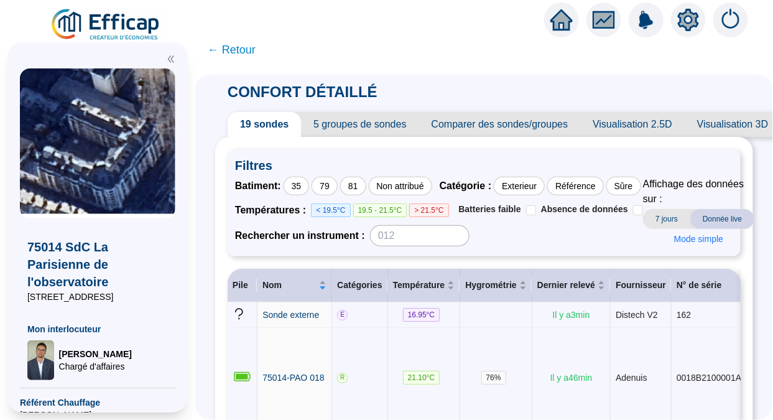
click at [490, 130] on span "Comparer des sondes/groupes" at bounding box center [500, 124] width 162 height 25
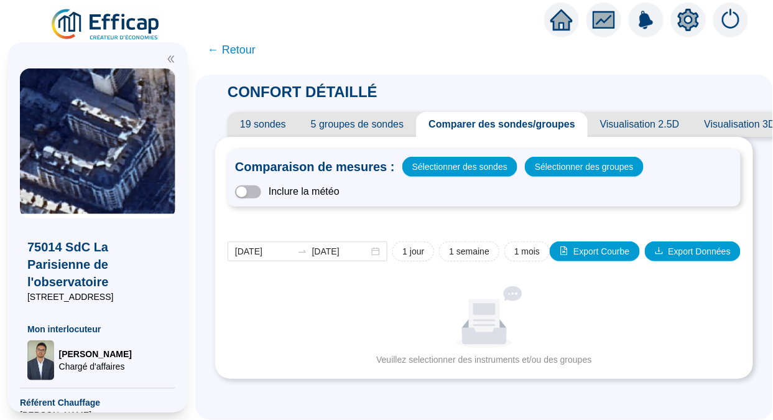
click at [538, 168] on span "Sélectionner des groupes" at bounding box center [584, 166] width 99 height 17
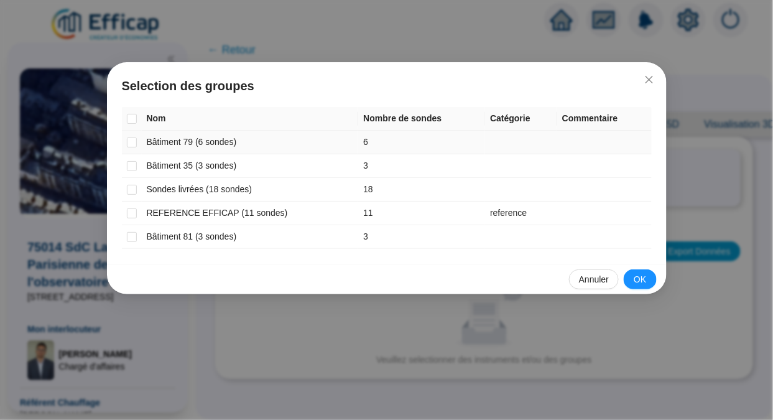
click at [129, 142] on input "checkbox" at bounding box center [132, 142] width 10 height 10
checkbox input "true"
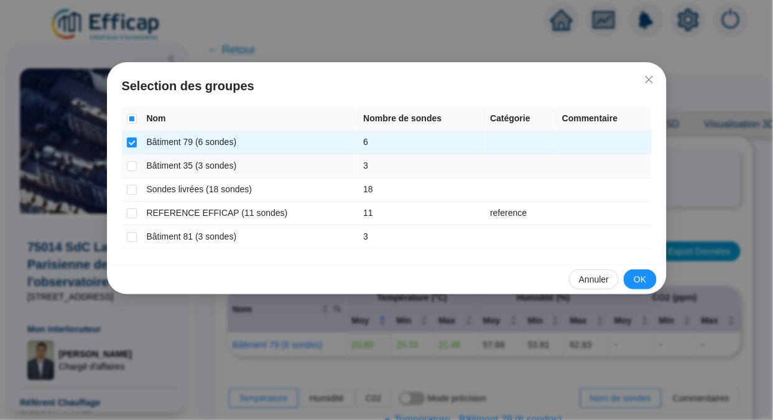
click at [132, 163] on input "checkbox" at bounding box center [132, 166] width 10 height 10
checkbox input "true"
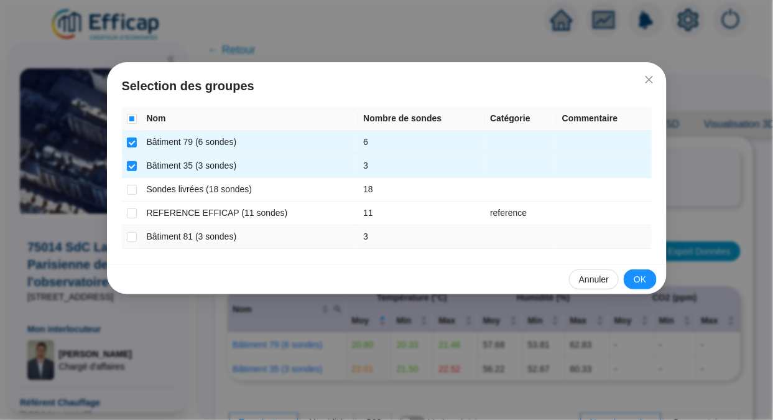
click at [133, 238] on input "checkbox" at bounding box center [132, 237] width 10 height 10
checkbox input "true"
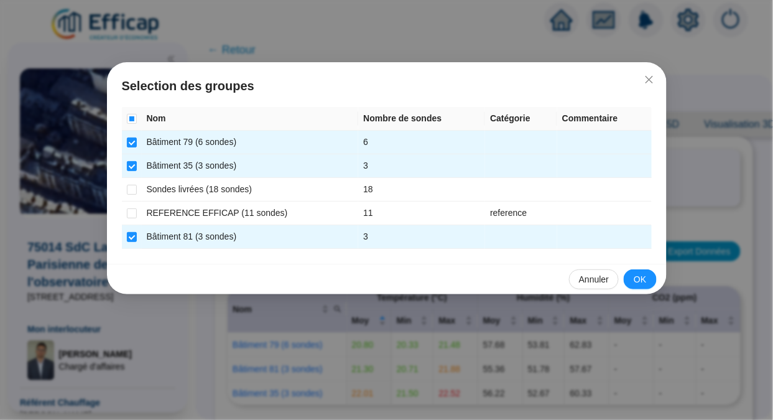
click at [636, 277] on span "OK" at bounding box center [639, 279] width 12 height 13
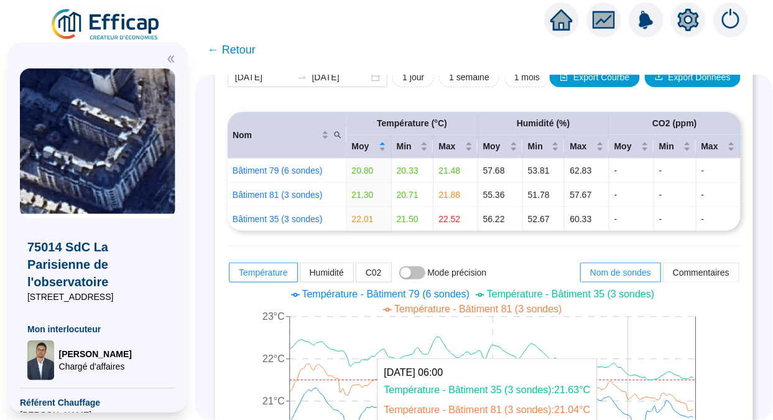
scroll to position [173, 0]
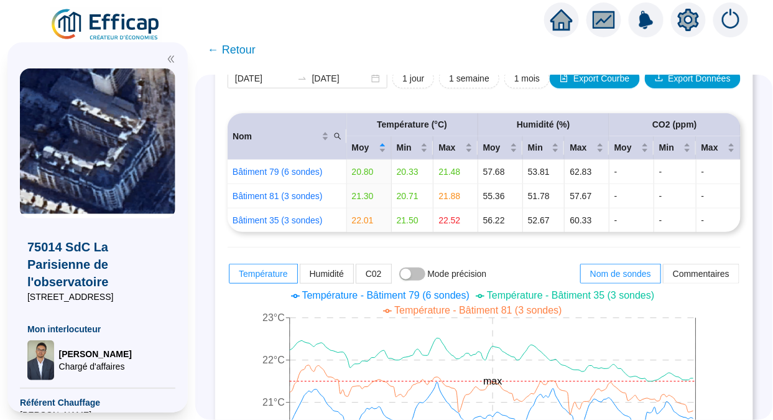
click at [464, 80] on span "1 semaine" at bounding box center [469, 78] width 40 height 13
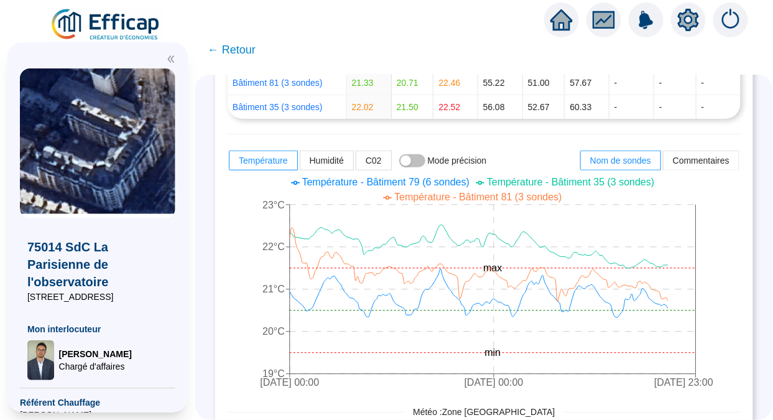
scroll to position [287, 0]
